Goal: Information Seeking & Learning: Learn about a topic

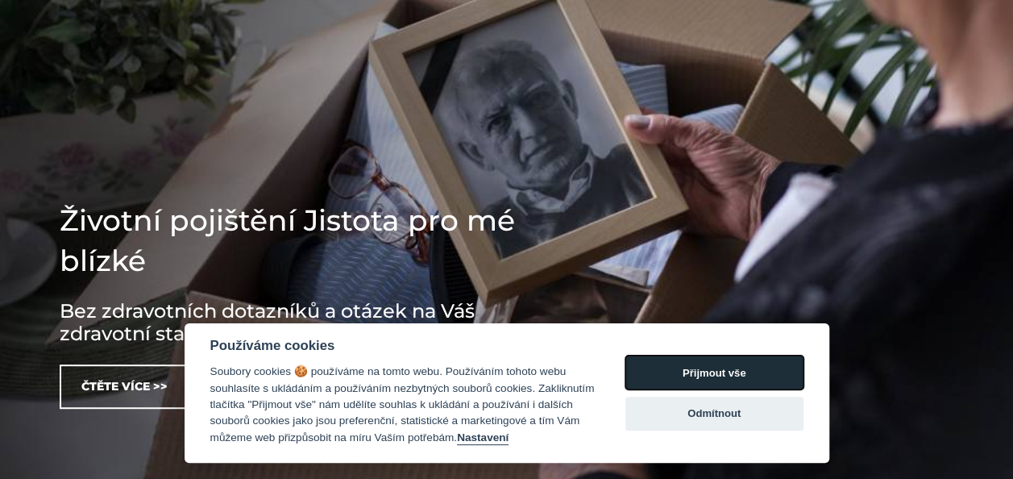
click at [728, 364] on button "Přijmout vše" at bounding box center [714, 372] width 178 height 34
checkbox input "true"
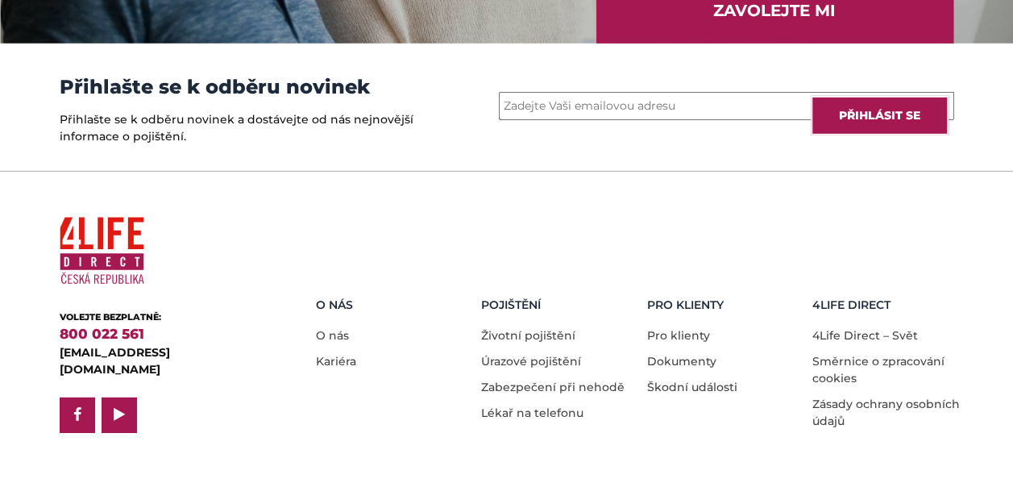
scroll to position [2371, 0]
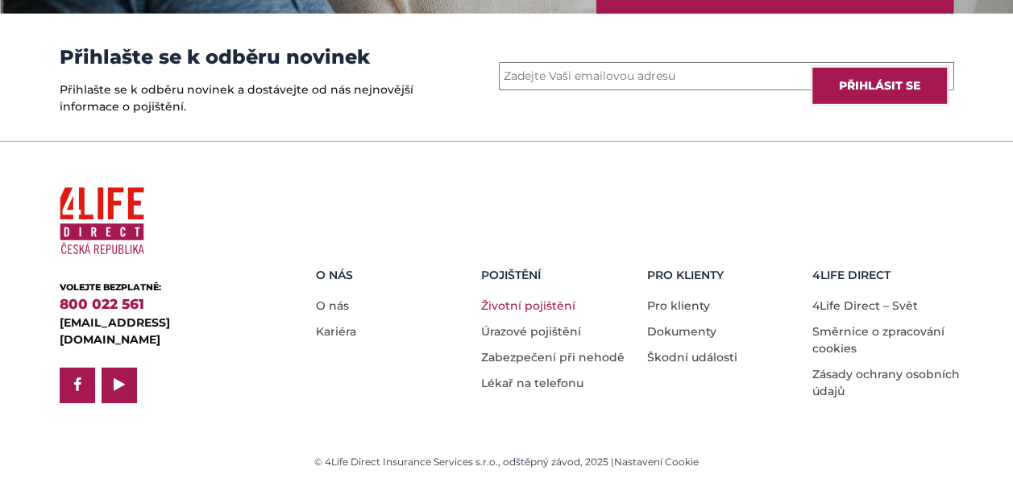
click at [529, 302] on link "Životní pojištění" at bounding box center [528, 305] width 94 height 15
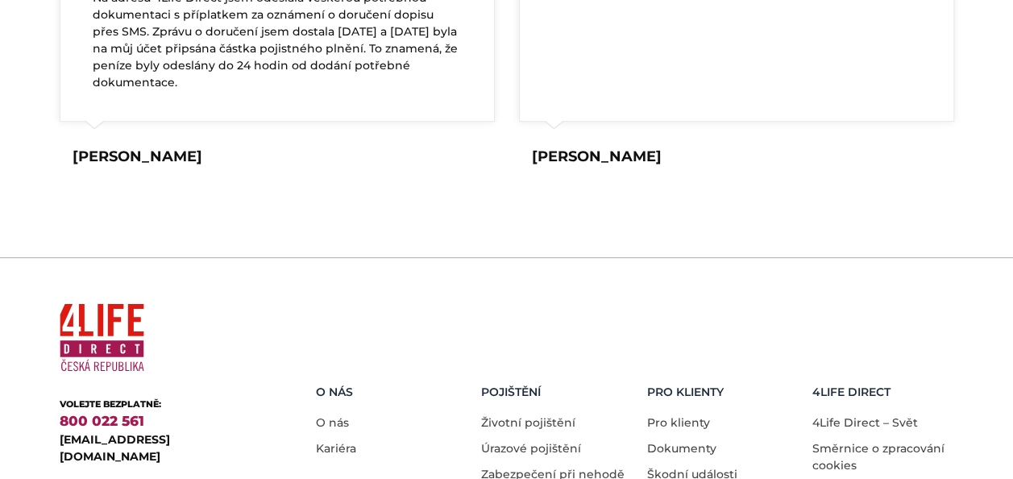
scroll to position [3321, 0]
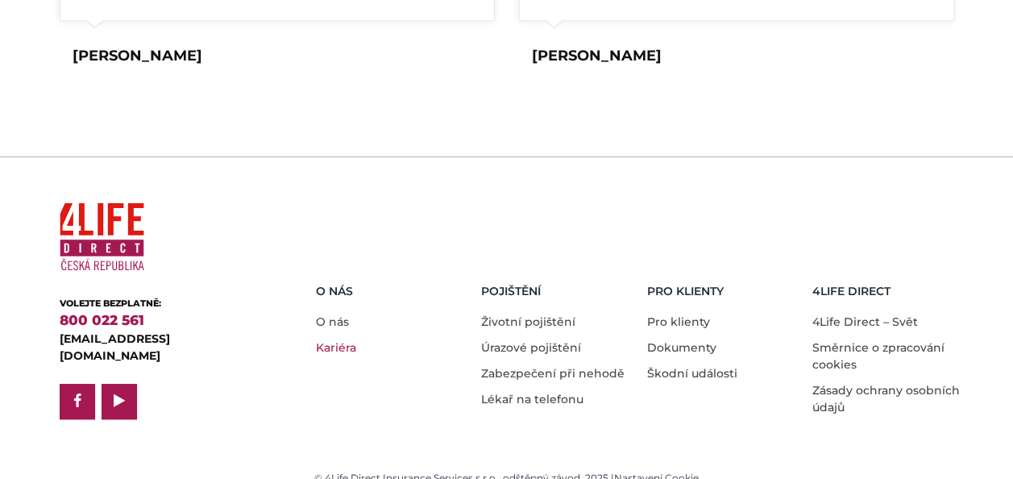
click at [342, 340] on link "Kariéra" at bounding box center [336, 347] width 40 height 15
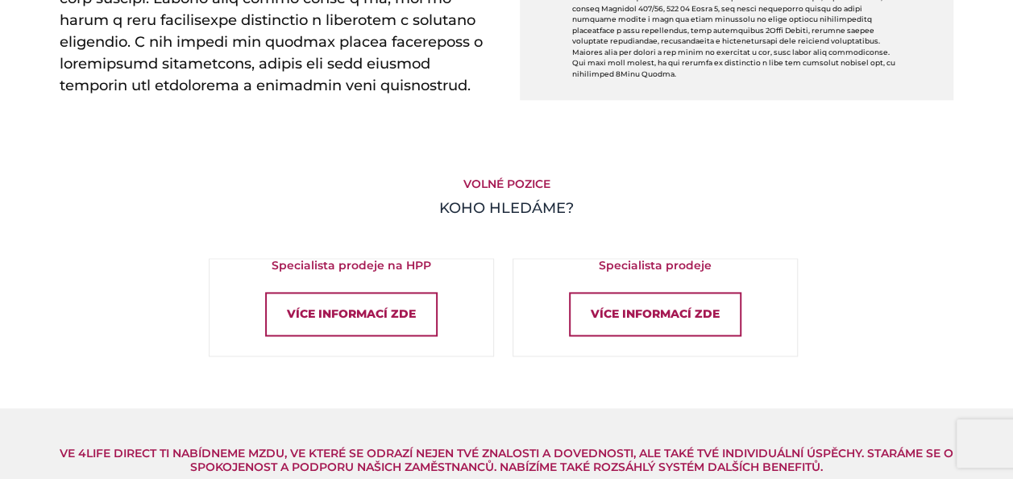
scroll to position [1048, 0]
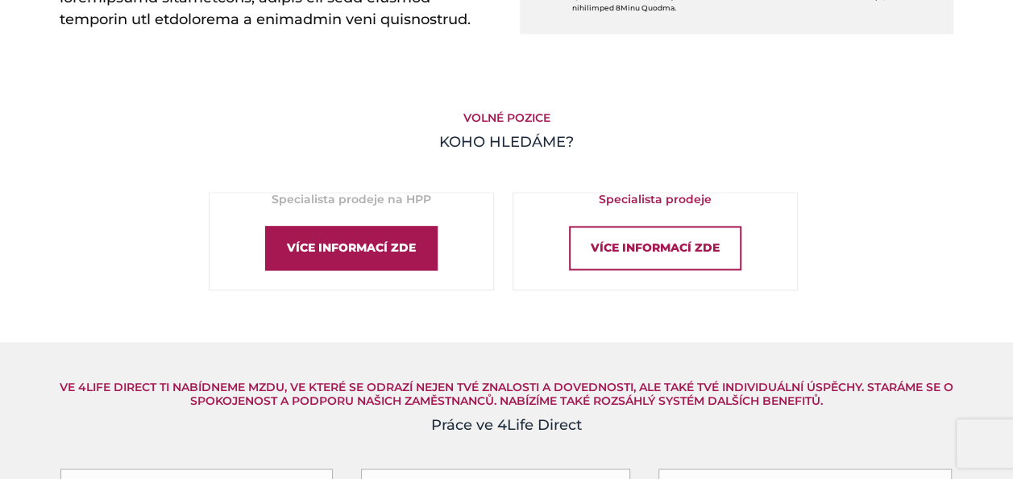
click at [430, 258] on div "Více informací zde" at bounding box center [351, 248] width 172 height 44
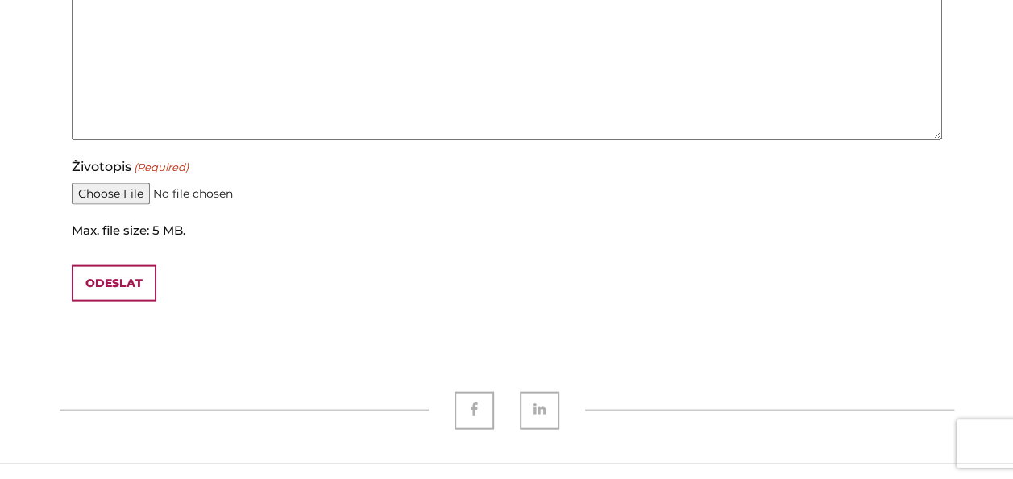
scroll to position [1693, 0]
